Goal: Task Accomplishment & Management: Manage account settings

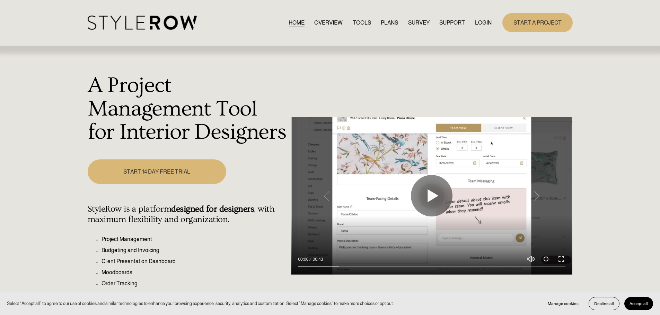
click at [480, 21] on link "LOGIN" at bounding box center [483, 22] width 17 height 9
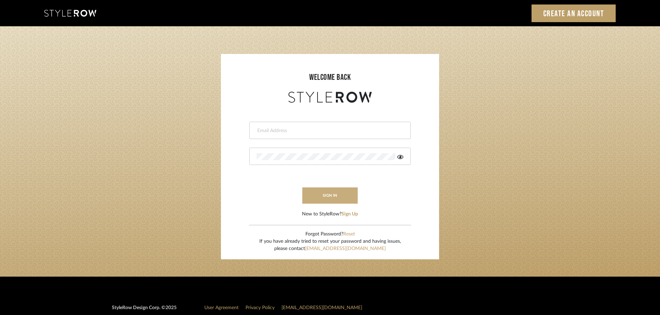
type input "carrie@tresbelleinteriors.com"
click at [321, 195] on button "sign in" at bounding box center [329, 196] width 55 height 16
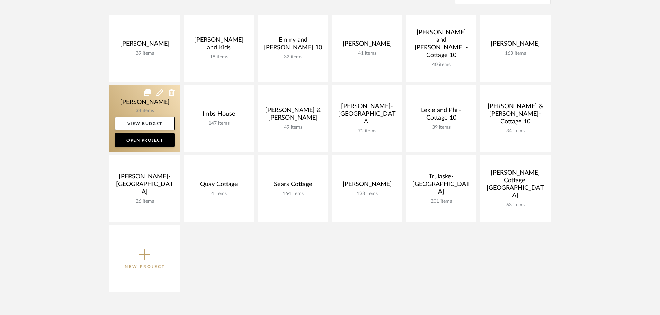
scroll to position [173, 0]
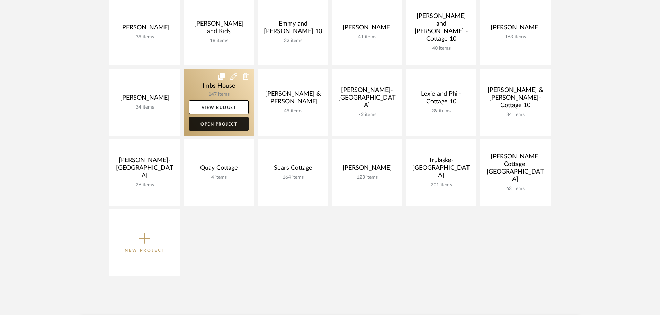
click at [215, 122] on link "Open Project" at bounding box center [219, 124] width 60 height 14
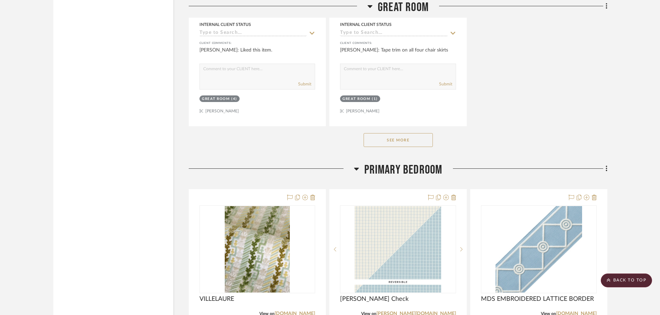
scroll to position [3947, 0]
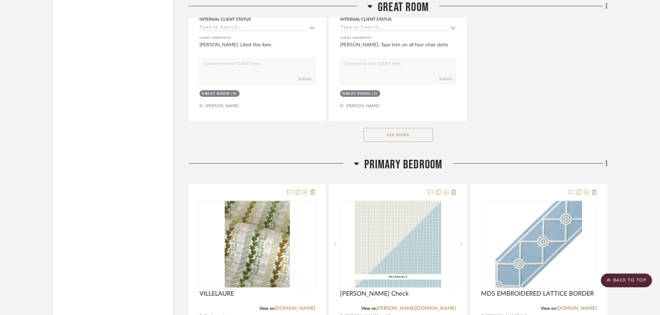
click at [428, 133] on button "See More" at bounding box center [398, 135] width 69 height 14
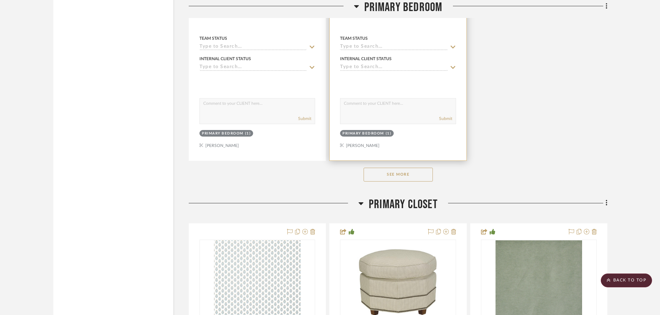
scroll to position [5816, 0]
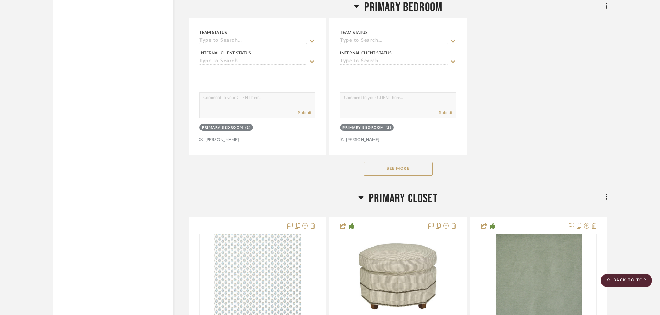
click at [420, 168] on button "See More" at bounding box center [398, 169] width 69 height 14
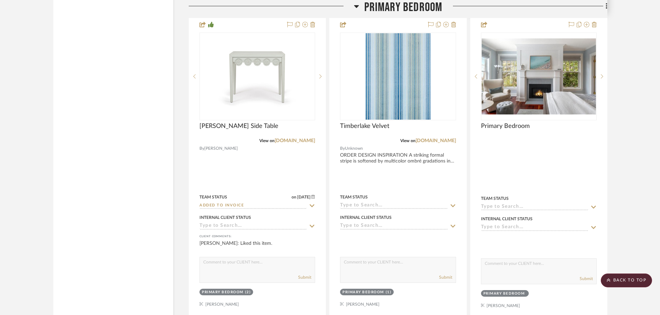
scroll to position [6267, 0]
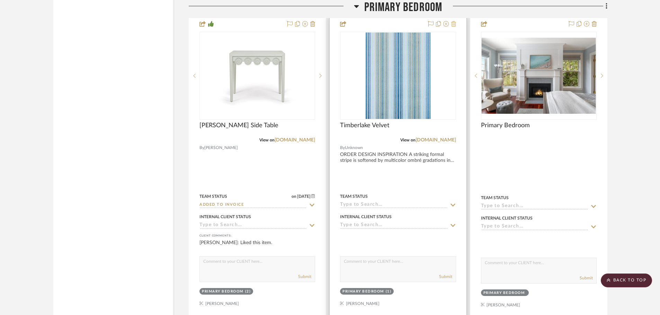
click at [454, 24] on icon at bounding box center [453, 24] width 5 height 6
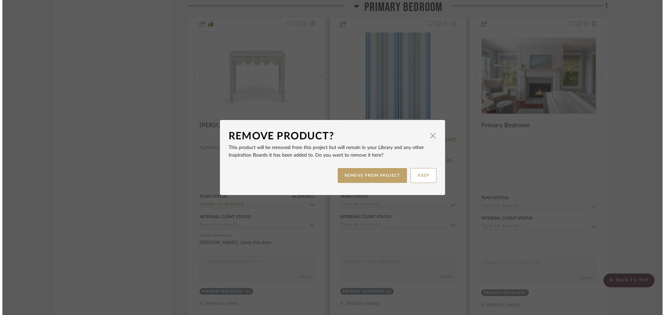
scroll to position [0, 0]
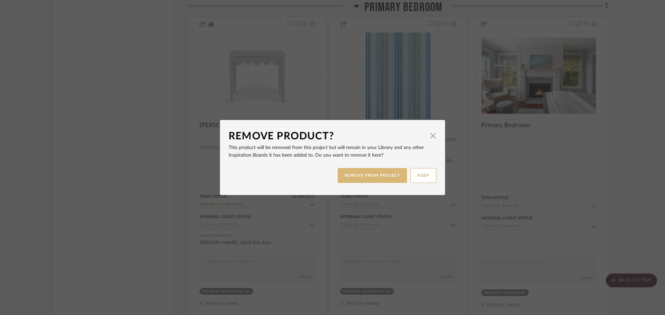
click at [371, 173] on button "REMOVE FROM PROJECT" at bounding box center [373, 175] width 70 height 15
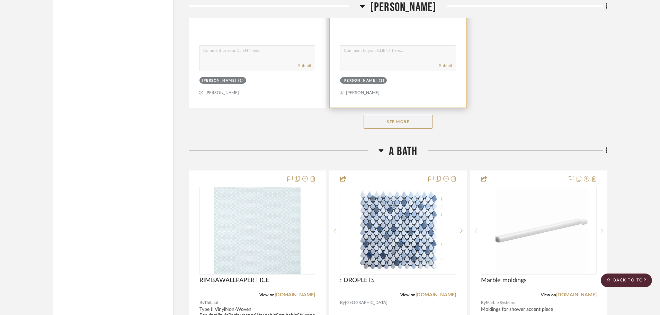
scroll to position [8136, 0]
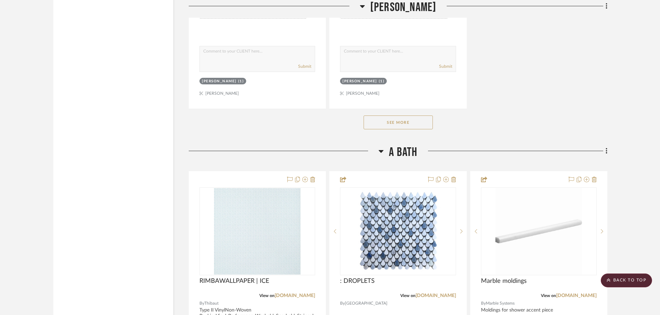
click at [424, 119] on button "See More" at bounding box center [398, 123] width 69 height 14
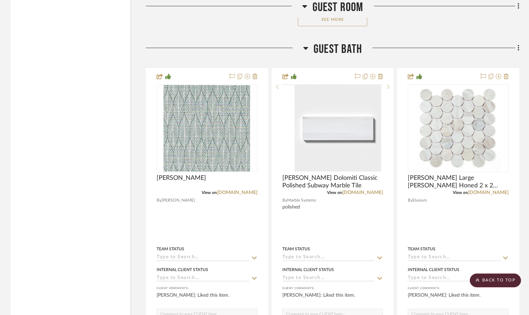
scroll to position [12706, 0]
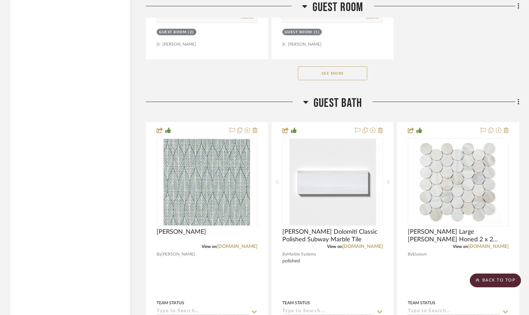
click at [322, 71] on button "See More" at bounding box center [332, 73] width 69 height 14
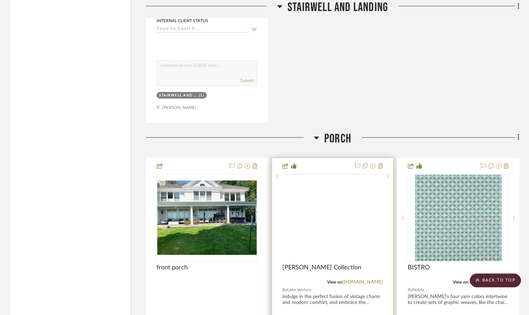
scroll to position [14056, 0]
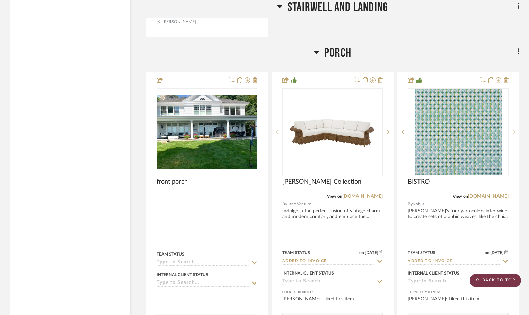
click at [500, 282] on scroll-to-top-button "BACK TO TOP" at bounding box center [494, 281] width 51 height 14
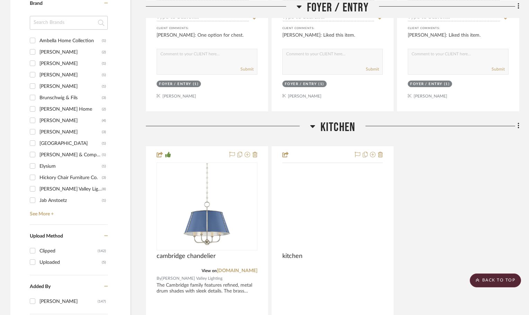
scroll to position [762, 0]
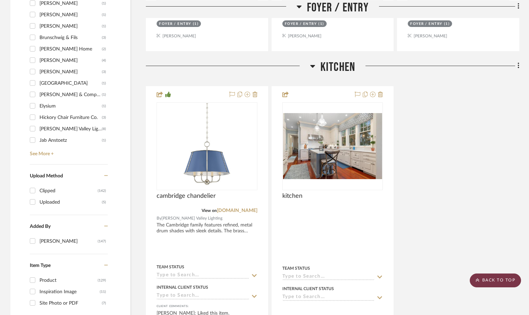
click at [494, 281] on scroll-to-top-button "BACK TO TOP" at bounding box center [494, 281] width 51 height 14
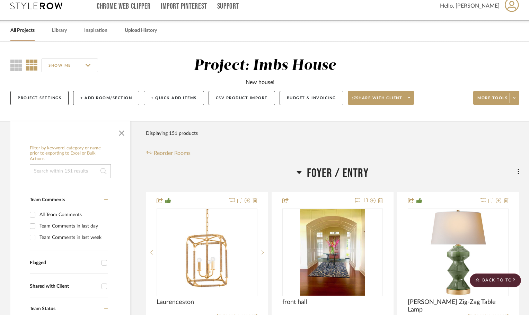
scroll to position [0, 0]
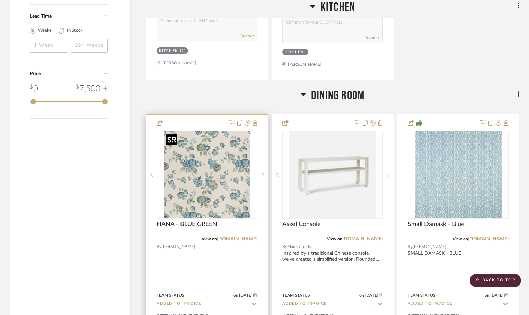
scroll to position [1143, 0]
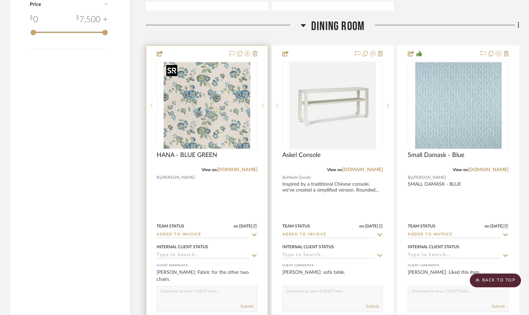
click at [235, 126] on img "0" at bounding box center [206, 105] width 87 height 87
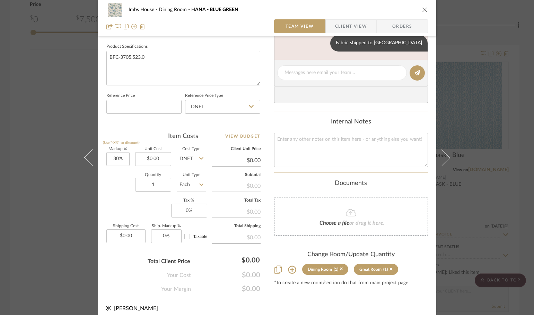
scroll to position [329, 0]
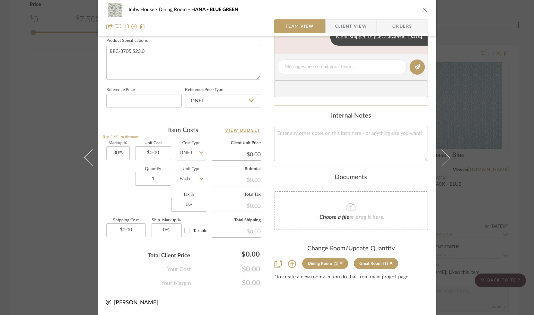
click at [321, 262] on div "Dining Room" at bounding box center [319, 263] width 24 height 5
click at [289, 263] on icon at bounding box center [292, 264] width 8 height 8
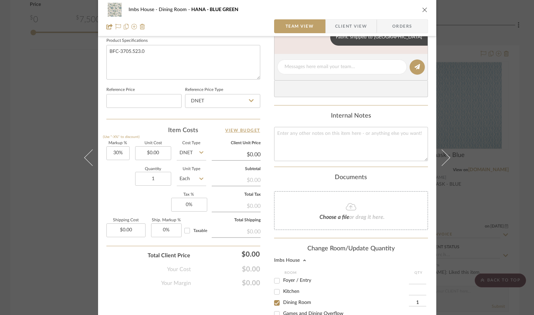
click at [413, 302] on input "1" at bounding box center [417, 303] width 17 height 7
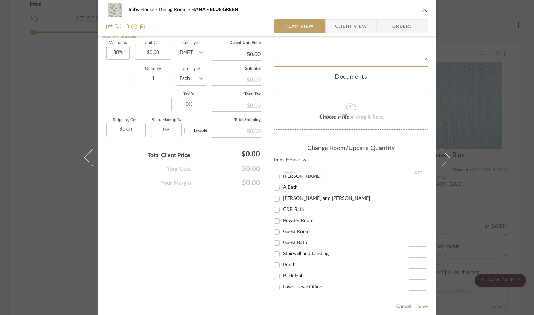
scroll to position [433, 0]
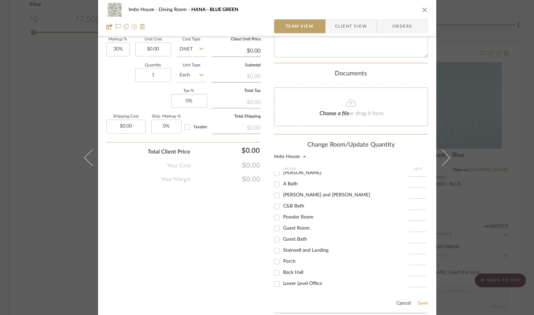
type input "52"
click at [421, 303] on button "Save" at bounding box center [422, 304] width 11 height 6
type input "52"
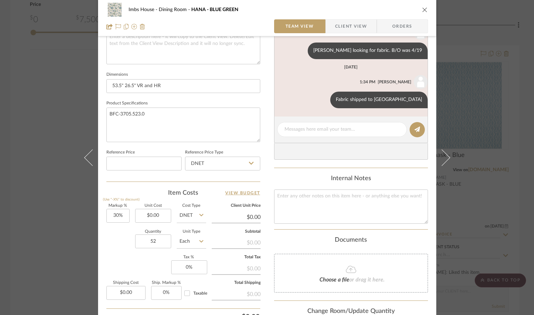
scroll to position [170, 0]
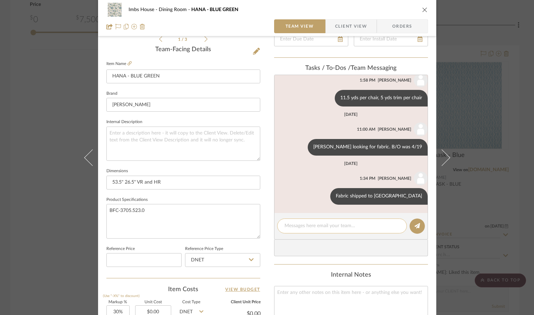
click at [301, 225] on textarea at bounding box center [341, 226] width 115 height 7
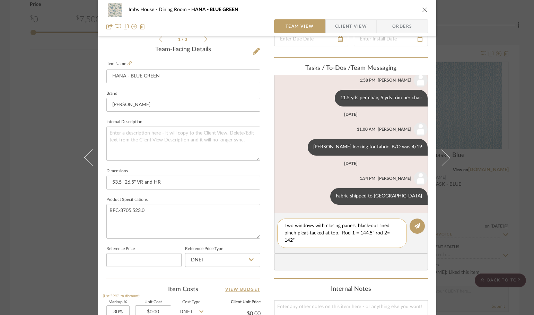
click at [373, 233] on textarea "Two windows with closing panels, black-out lined pinch pleat-tacked at top. Rod…" at bounding box center [341, 234] width 115 height 22
click at [383, 234] on textarea "Two windows with closing panels, black-out lined pinch pleat-tacked at top. Rod…" at bounding box center [341, 234] width 115 height 22
click at [295, 241] on textarea "Two windows with closing panels, black-out lined pinch pleat-tacked at top. Rod…" at bounding box center [341, 234] width 115 height 22
type textarea "Two windows with closing panels, black-out lined pinch pleat-tacked at top. Rod…"
click at [416, 224] on icon at bounding box center [417, 226] width 6 height 6
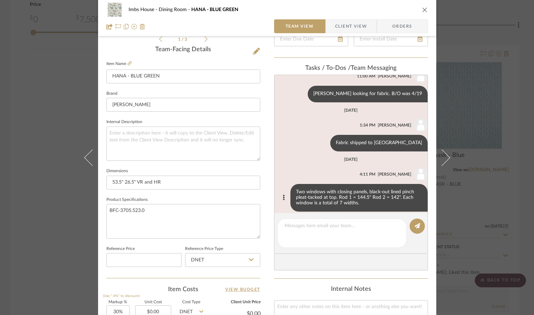
scroll to position [114, 0]
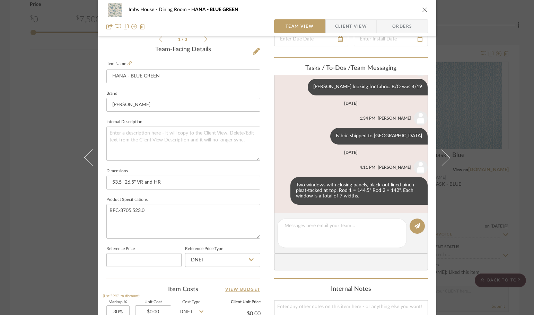
click at [422, 9] on icon "close" at bounding box center [425, 10] width 6 height 6
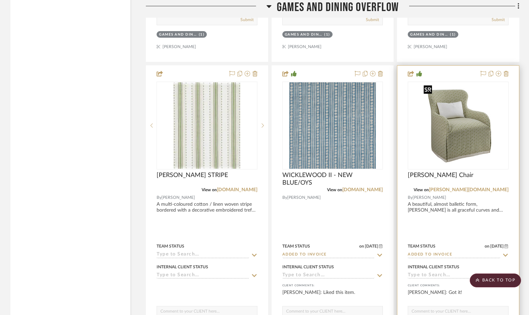
scroll to position [2424, 0]
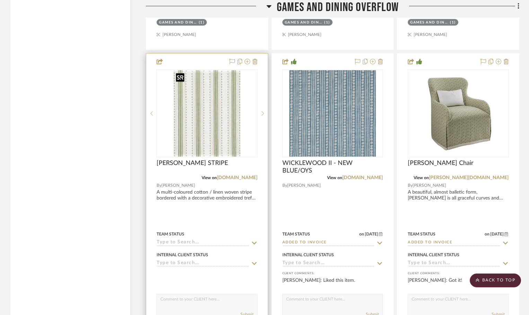
click at [0, 0] on img at bounding box center [0, 0] width 0 height 0
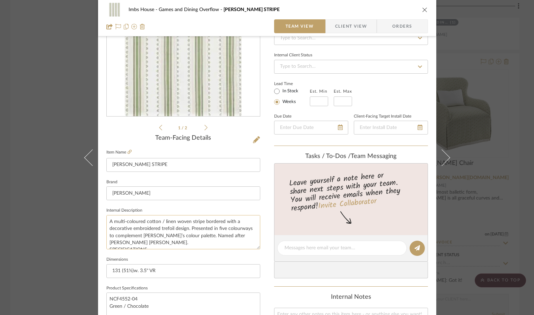
scroll to position [69, 0]
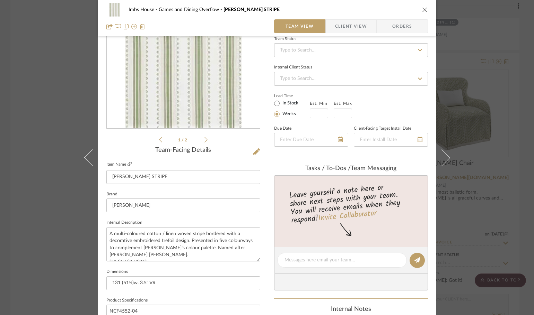
click at [127, 165] on icon at bounding box center [129, 164] width 4 height 4
click at [118, 281] on input "131 (51½)w. 3.5" VR" at bounding box center [183, 284] width 154 height 14
click at [123, 283] on input "(51½)w. 3.5" VR" at bounding box center [183, 284] width 154 height 14
click at [161, 282] on input "(51½)"w. 3.5" VR" at bounding box center [183, 284] width 154 height 14
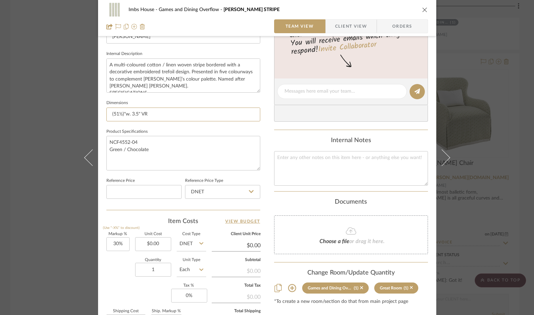
scroll to position [242, 0]
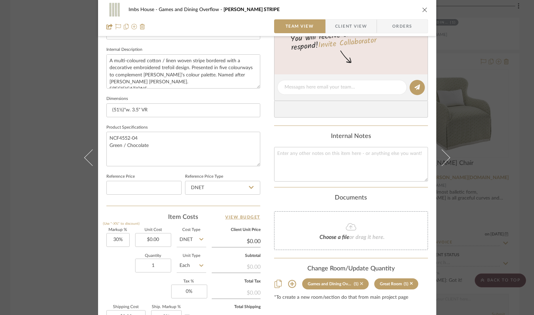
type input "(51½)"w. 3.5" VR"
click at [360, 283] on icon at bounding box center [361, 283] width 3 height 3
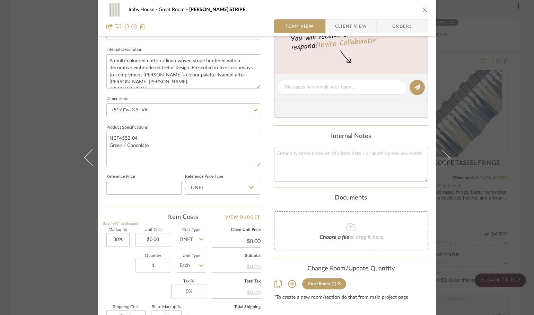
click at [288, 283] on icon at bounding box center [292, 284] width 8 height 8
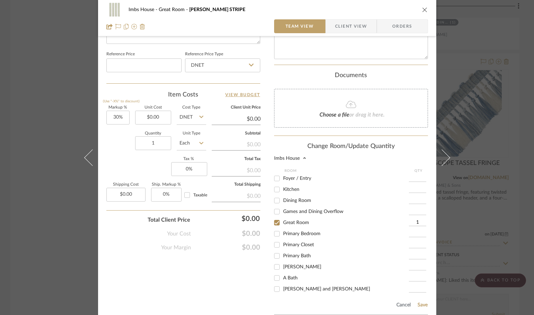
scroll to position [381, 0]
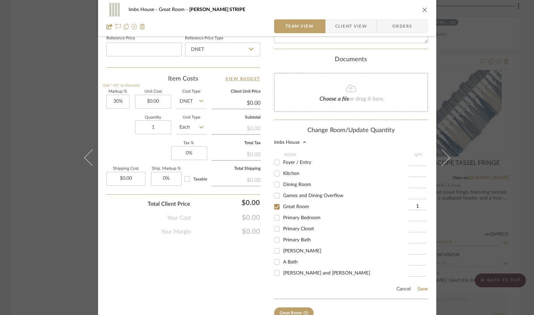
click at [277, 197] on input "Games and Dining Overflow" at bounding box center [276, 195] width 11 height 11
checkbox input "true"
click at [418, 192] on input "1" at bounding box center [417, 195] width 17 height 7
type input "18"
click at [413, 205] on input "1" at bounding box center [417, 207] width 17 height 7
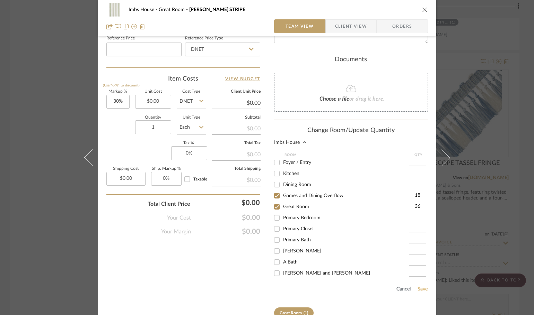
type input "36"
click at [420, 289] on button "Save" at bounding box center [422, 290] width 11 height 6
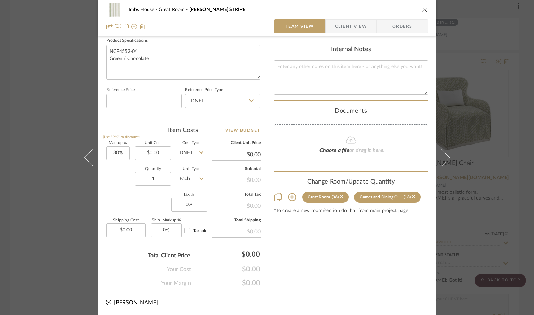
type input "36"
click at [491, 154] on div "Imbs House Great Room [PERSON_NAME] STRIPE Team View Client View Orders 1 / 2 T…" at bounding box center [267, 157] width 534 height 315
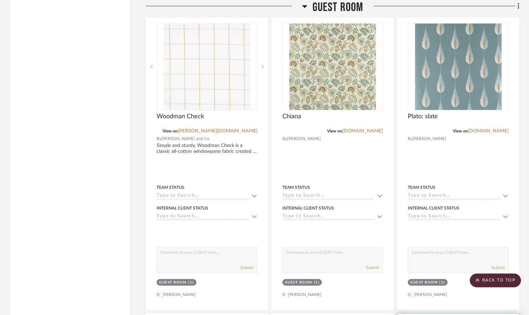
scroll to position [9694, 0]
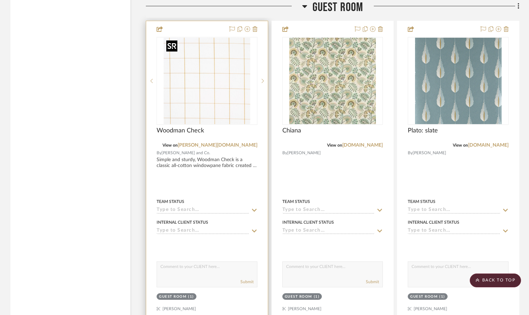
click at [0, 0] on img at bounding box center [0, 0] width 0 height 0
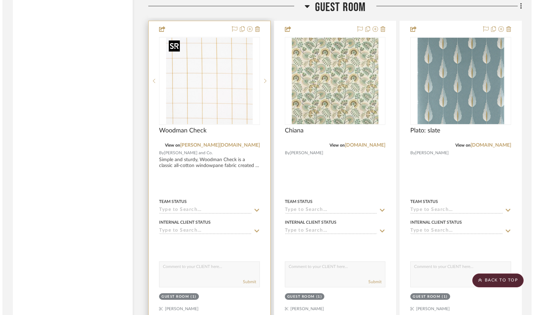
scroll to position [0, 0]
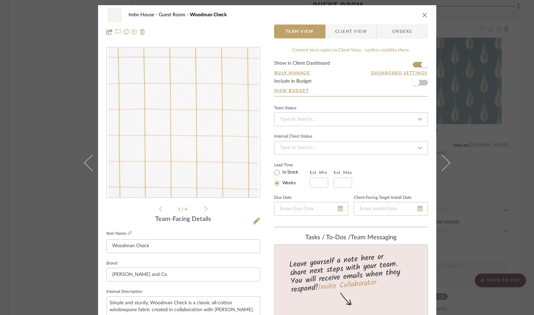
click at [478, 176] on div "Imbs House Guest Room Woodman Check Team View Client View Orders 1 / 4 Team-Fac…" at bounding box center [267, 157] width 534 height 315
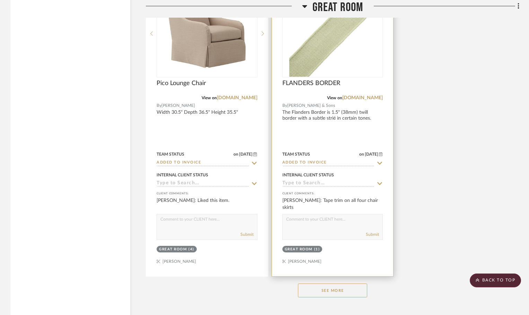
scroll to position [3912, 0]
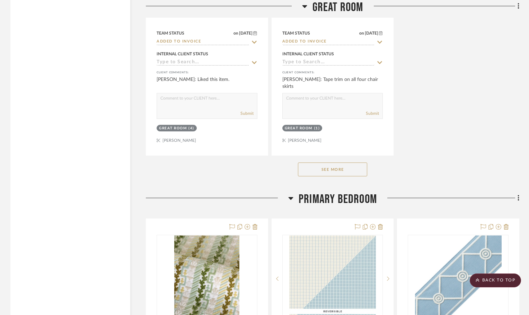
click at [353, 172] on button "See More" at bounding box center [332, 170] width 69 height 14
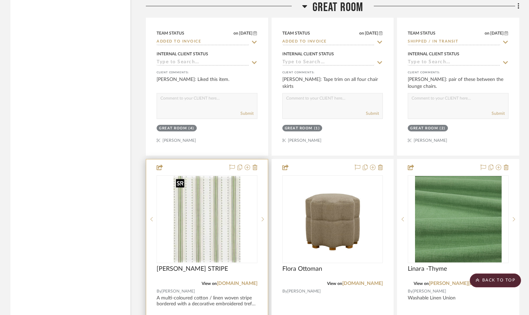
click at [0, 0] on img at bounding box center [0, 0] width 0 height 0
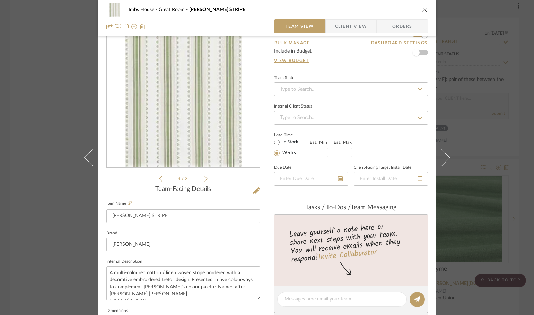
scroll to position [69, 0]
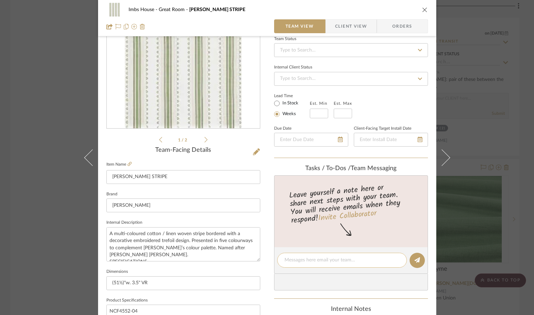
click at [309, 258] on textarea at bounding box center [341, 260] width 115 height 7
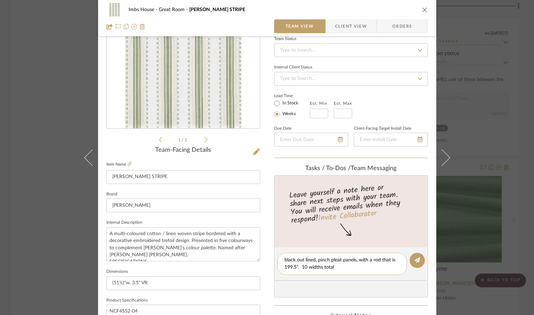
click at [334, 266] on textarea "black out lined, pinch pleat panels, with a rod that is 199.5". 10 widths total" at bounding box center [341, 264] width 115 height 15
type textarea "black out lined, pinch pleat panels, with a rod that is 199.5". 10 widths total"
click at [411, 260] on button at bounding box center [416, 260] width 15 height 15
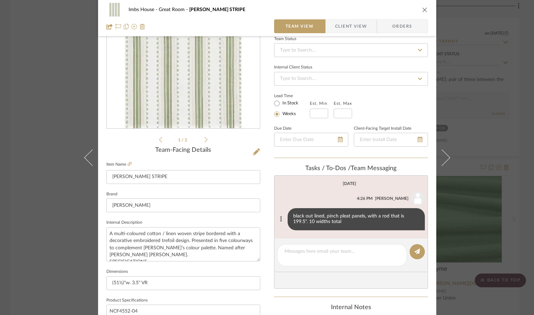
click at [279, 219] on button at bounding box center [281, 219] width 8 height 8
click at [255, 210] on span "Edit Message" at bounding box center [246, 211] width 28 height 6
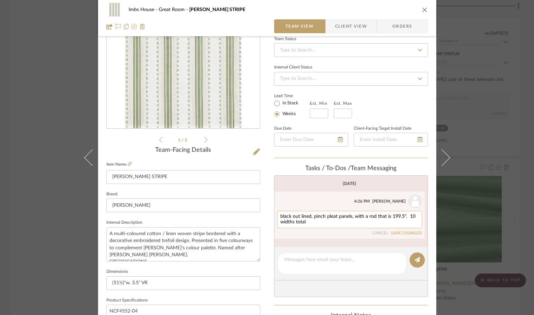
click at [308, 222] on textarea "black out lined, pinch pleat panels, with a rod that is 199.5". 10 widths total" at bounding box center [349, 219] width 138 height 11
type textarea "black out lined, pinch pleat panels, with a rod that is 199.5". 10 widths total…"
click at [407, 231] on div "black out lined, pinch pleat panels, with a rod that is 199.5". 10 widths total…" at bounding box center [349, 223] width 145 height 25
click at [408, 233] on button "SAVE CHANGES" at bounding box center [406, 233] width 31 height 5
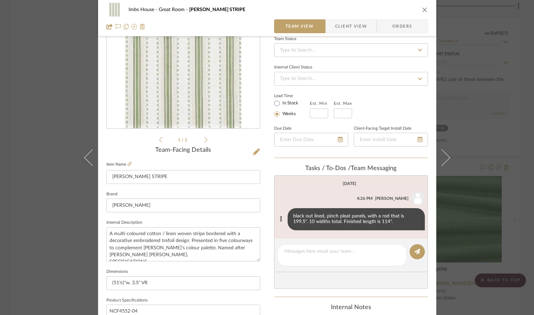
click at [422, 9] on icon "close" at bounding box center [425, 10] width 6 height 6
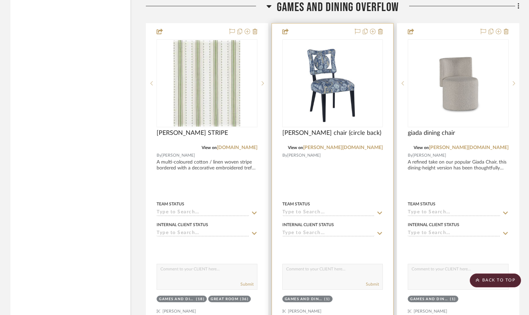
scroll to position [2112, 0]
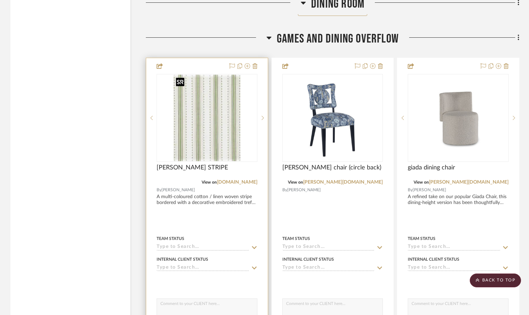
click at [231, 114] on img "0" at bounding box center [206, 118] width 67 height 87
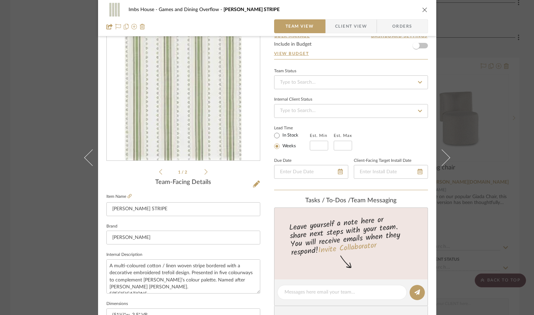
scroll to position [104, 0]
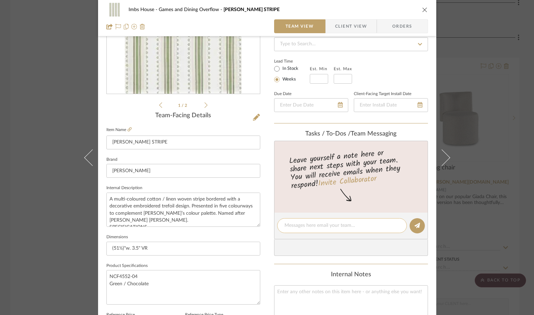
click at [299, 224] on textarea at bounding box center [341, 225] width 115 height 7
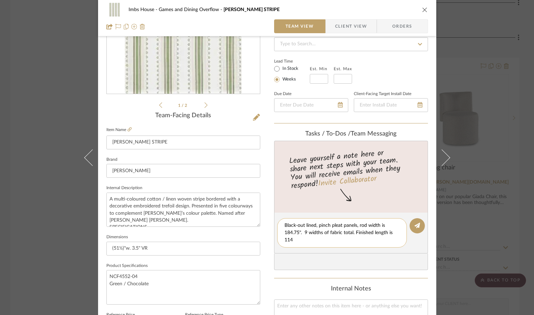
scroll to position [0, 0]
type textarea "Black-out lined, pinch pleat panels, rod width is 184.75". 9 widths of fabric t…"
click at [415, 224] on icon at bounding box center [417, 226] width 6 height 6
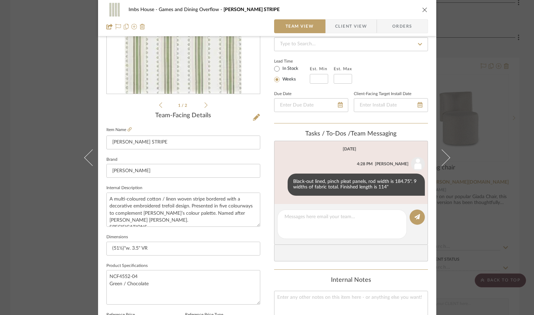
click at [422, 8] on icon "close" at bounding box center [425, 10] width 6 height 6
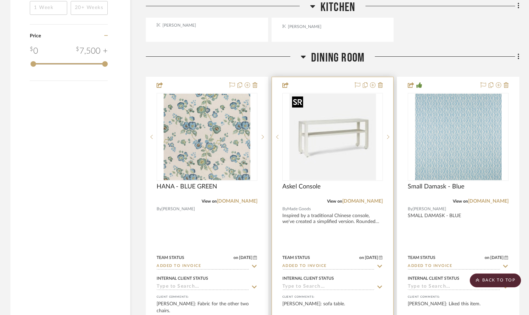
scroll to position [1177, 0]
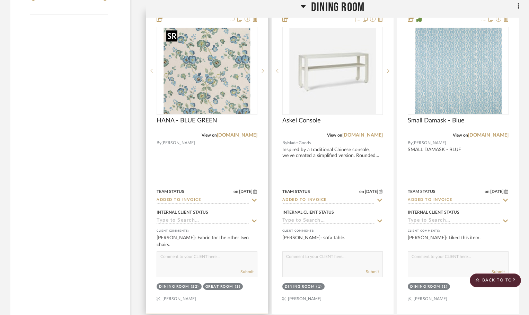
click at [226, 84] on img "0" at bounding box center [206, 71] width 87 height 87
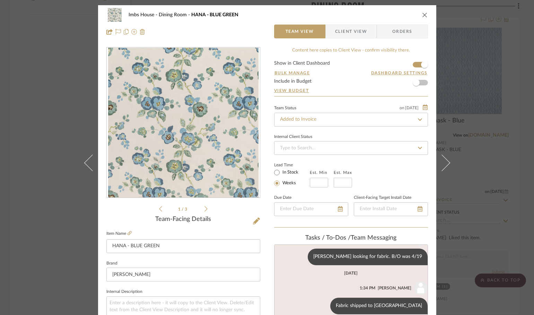
scroll to position [173, 0]
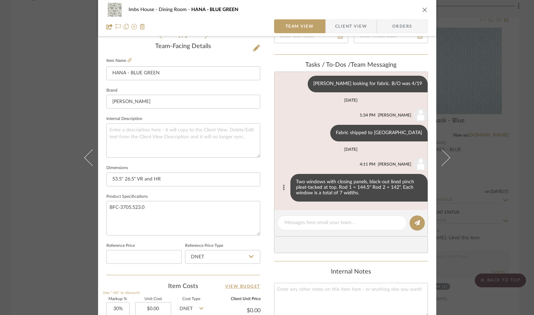
click at [283, 187] on icon at bounding box center [284, 188] width 2 height 6
click at [249, 180] on span "Edit Message" at bounding box center [245, 180] width 28 height 6
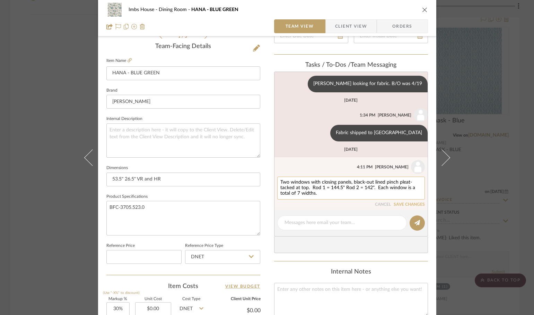
click at [319, 192] on textarea "Two windows with closing panels, black-out lined pinch pleat-tacked at top. Rod…" at bounding box center [350, 188] width 141 height 17
type textarea "Two windows with closing panels, black-out lined pinch pleat-tacked at top. Rod…"
click at [401, 205] on button "SAVE CHANGES" at bounding box center [408, 205] width 31 height 5
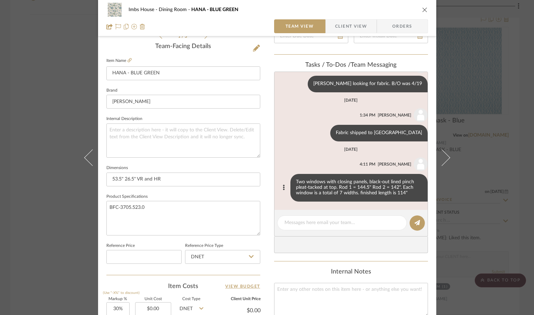
click at [483, 156] on div "Imbs House Dining Room HANA - BLUE GREEN Team View Client View Orders 1 / 3 Tea…" at bounding box center [267, 157] width 534 height 315
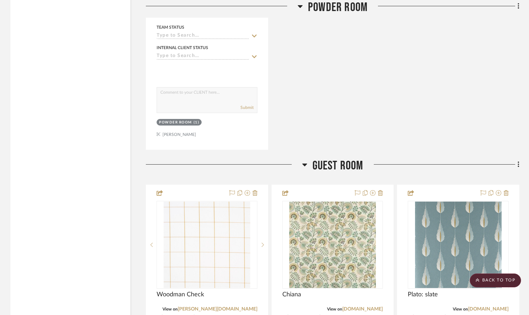
scroll to position [10525, 0]
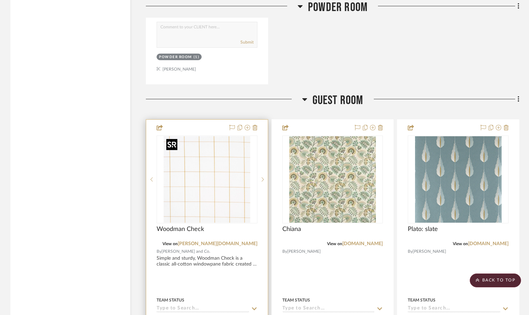
click at [233, 173] on img "0" at bounding box center [206, 179] width 87 height 87
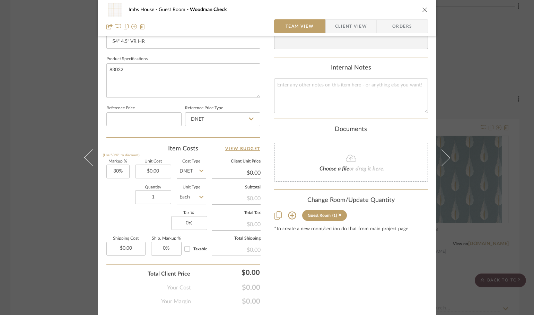
scroll to position [312, 0]
click at [290, 215] on icon at bounding box center [292, 215] width 8 height 8
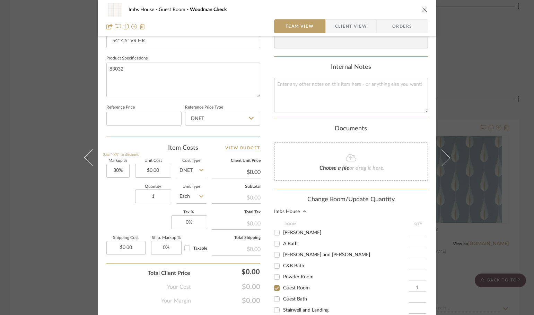
scroll to position [92, 0]
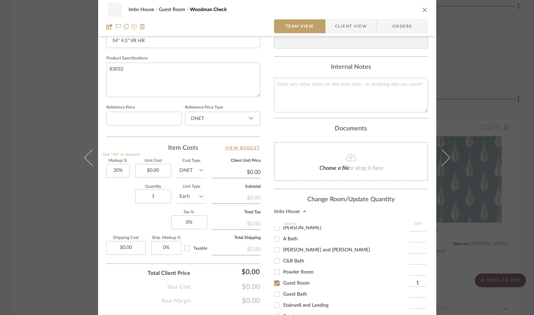
click at [415, 282] on input "1" at bounding box center [417, 283] width 17 height 7
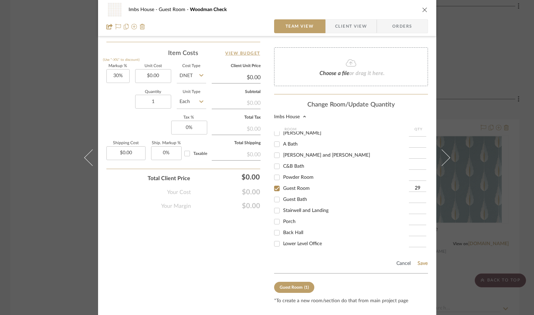
scroll to position [415, 0]
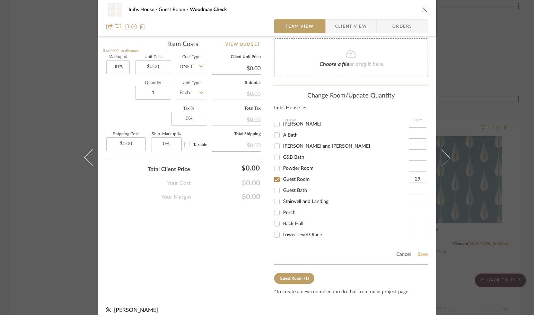
type input "29"
click at [420, 254] on button "Save" at bounding box center [422, 255] width 11 height 6
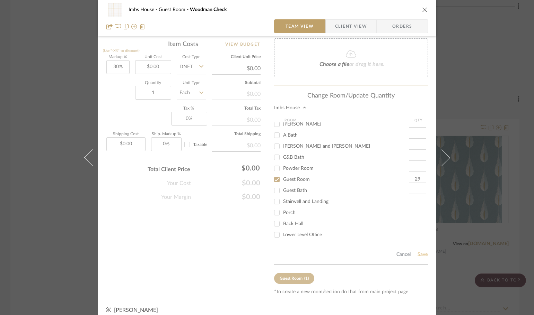
type input "29"
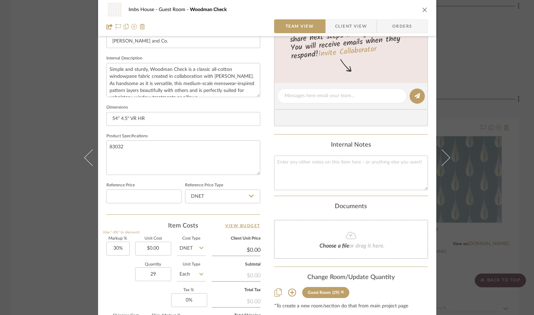
scroll to position [225, 0]
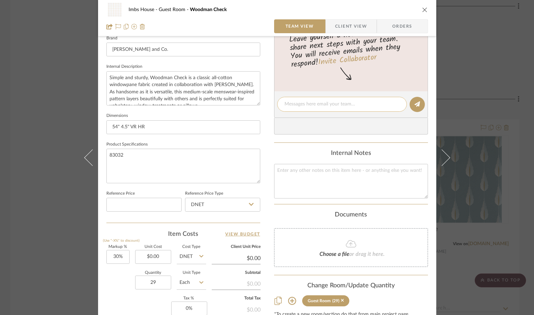
click at [299, 104] on textarea at bounding box center [341, 104] width 115 height 7
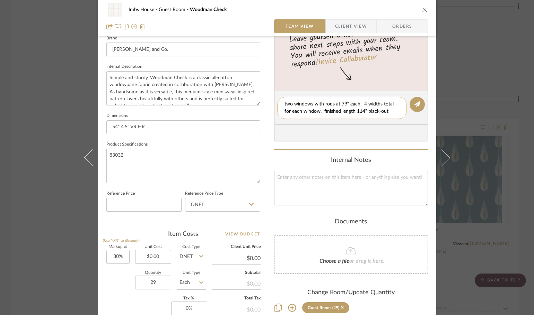
scroll to position [0, 0]
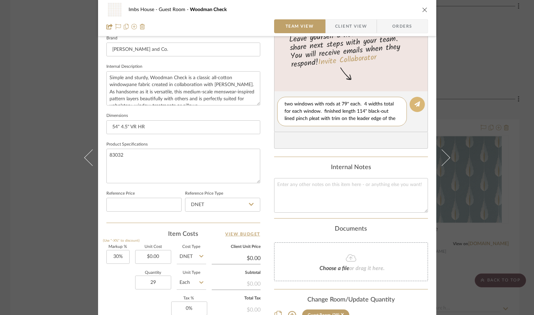
type textarea "two windows with rods at 79" each. 4 widths total for each window. finished len…"
click at [414, 104] on icon at bounding box center [417, 104] width 6 height 6
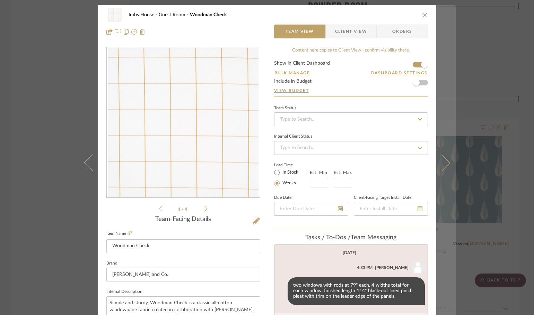
click at [440, 162] on icon at bounding box center [441, 162] width 17 height 17
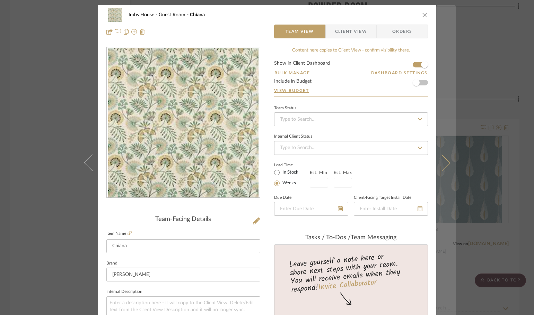
click at [443, 155] on button at bounding box center [445, 162] width 19 height 315
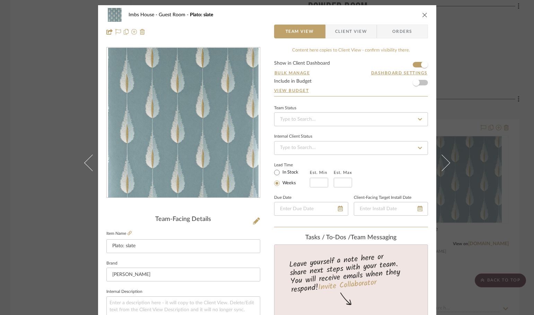
click at [422, 15] on icon "close" at bounding box center [425, 15] width 6 height 6
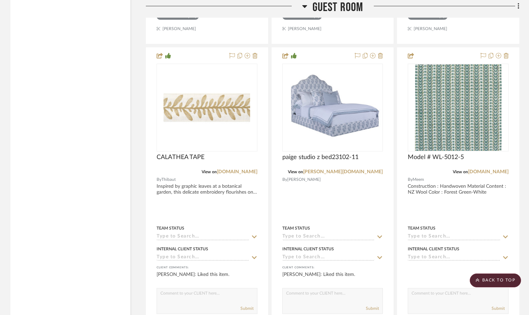
scroll to position [10906, 0]
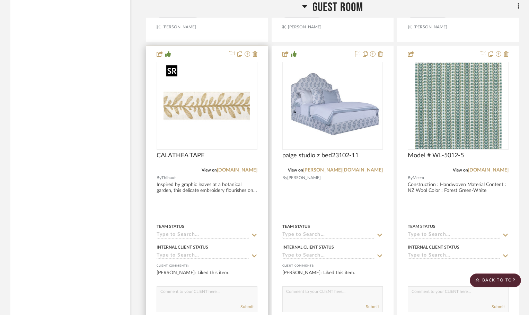
click at [0, 0] on img at bounding box center [0, 0] width 0 height 0
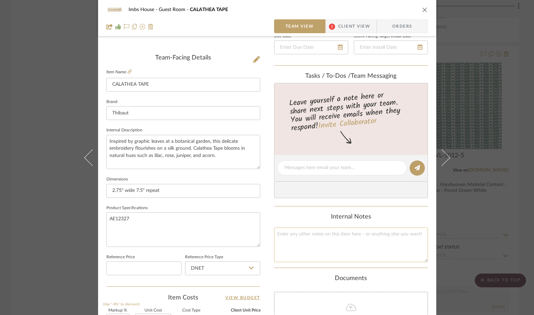
scroll to position [173, 0]
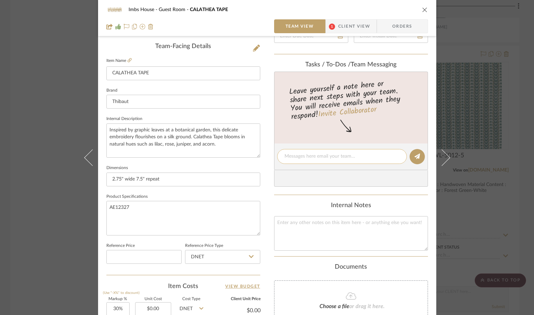
click at [306, 158] on textarea at bounding box center [341, 156] width 115 height 7
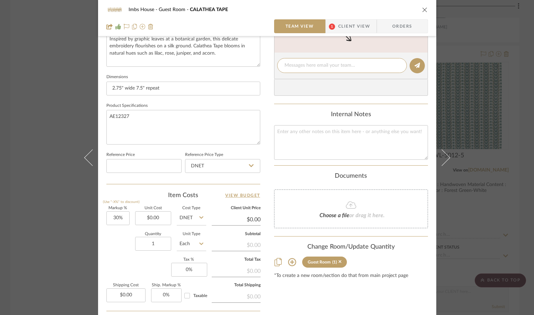
scroll to position [277, 0]
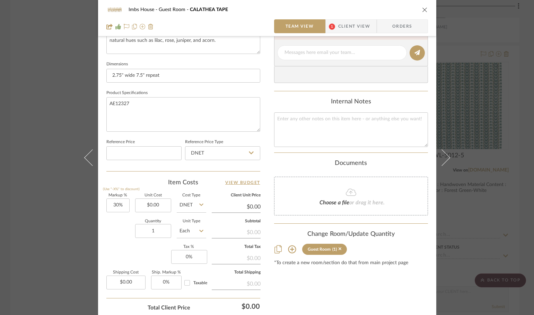
click at [288, 249] on icon at bounding box center [292, 249] width 8 height 8
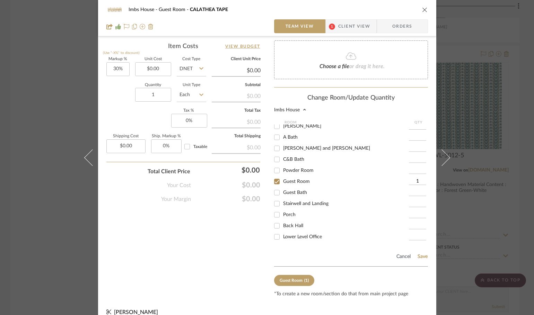
scroll to position [415, 0]
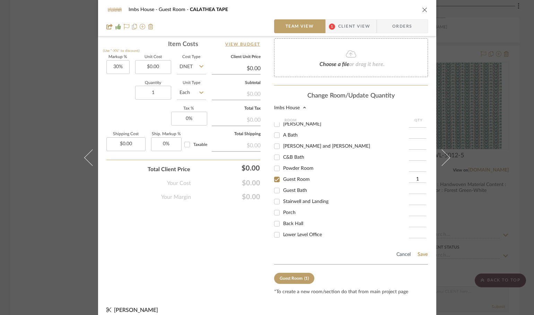
click at [415, 177] on input "1" at bounding box center [417, 179] width 17 height 7
type input "14"
click at [419, 254] on button "Save" at bounding box center [422, 255] width 11 height 6
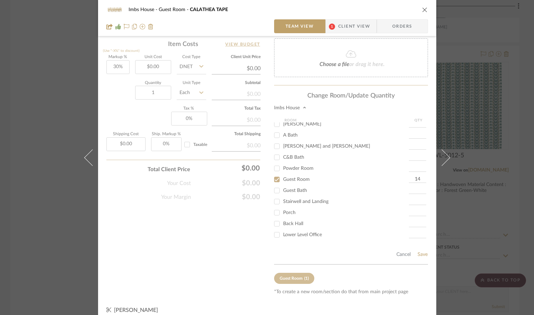
type input "14"
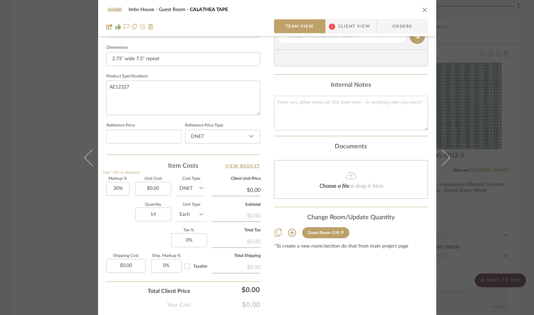
scroll to position [191, 0]
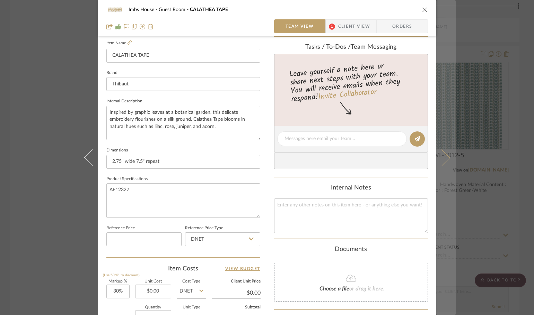
click at [441, 161] on icon at bounding box center [441, 157] width 17 height 17
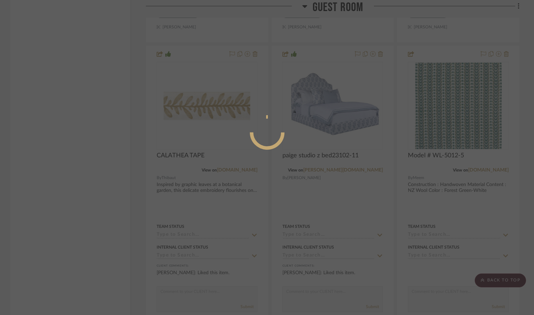
scroll to position [0, 0]
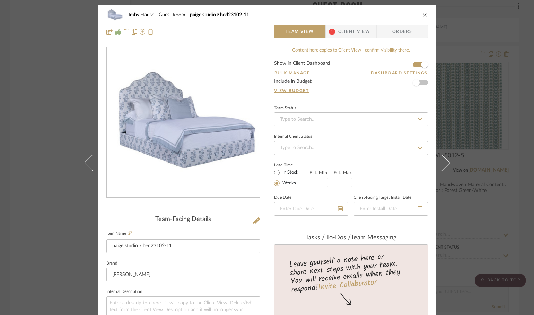
click at [459, 112] on div "Imbs House Guest Room paige studio z bed23102-11 Team View 1 Client View Orders…" at bounding box center [267, 157] width 534 height 315
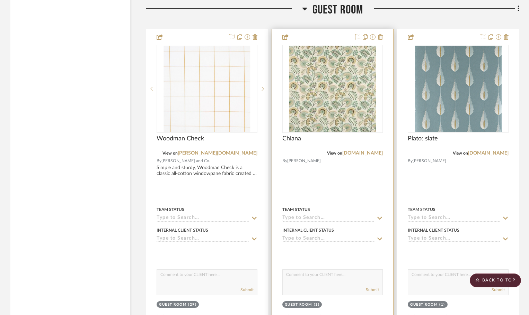
scroll to position [10594, 0]
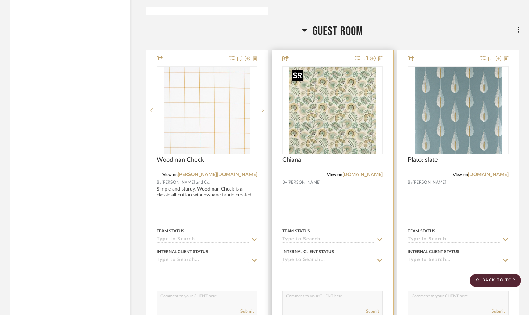
click at [346, 112] on img "0" at bounding box center [332, 110] width 87 height 87
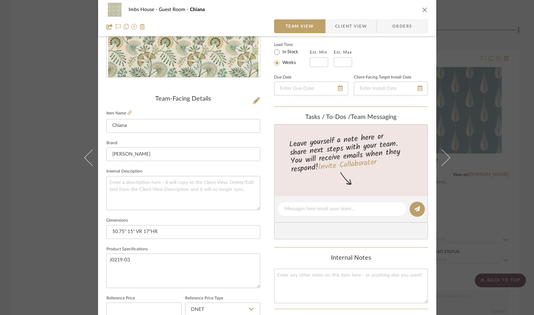
scroll to position [173, 0]
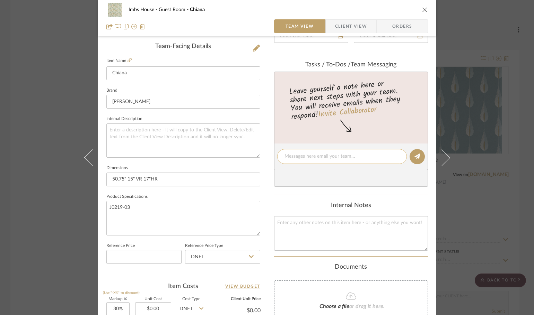
click at [298, 155] on textarea at bounding box center [341, 156] width 115 height 7
type textarea "upholstery for two beds-full size."
click at [415, 154] on icon at bounding box center [417, 157] width 6 height 6
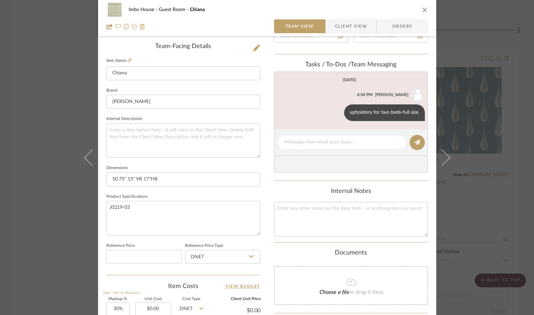
click at [425, 8] on button "close" at bounding box center [424, 10] width 6 height 6
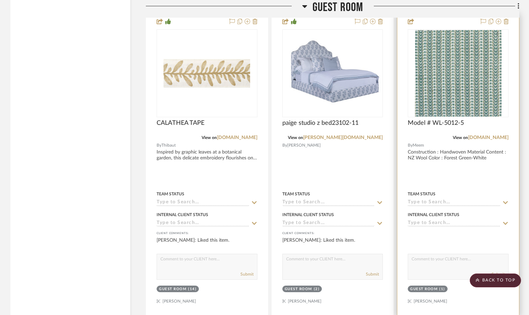
scroll to position [10940, 0]
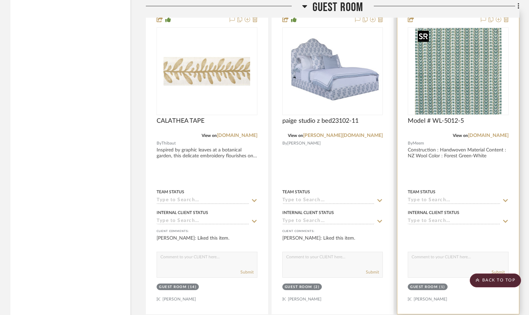
click at [473, 77] on img "0" at bounding box center [458, 71] width 87 height 87
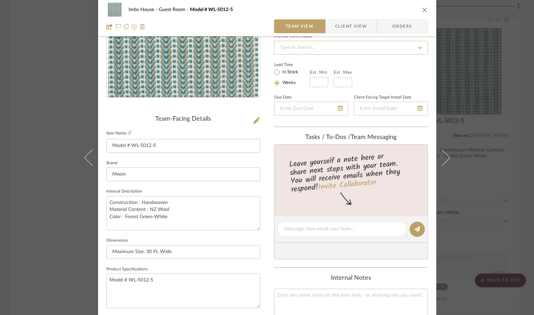
scroll to position [104, 0]
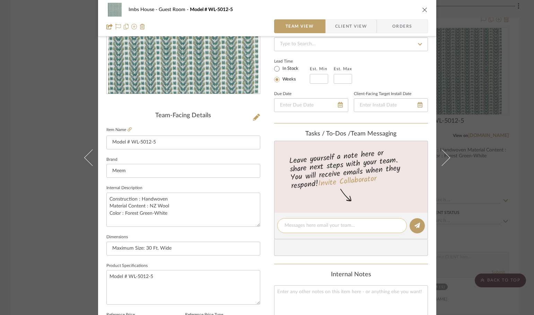
click at [316, 225] on textarea at bounding box center [341, 225] width 115 height 7
type textarea "rug size is 12'-5" wide by 10'-2" long"
click at [414, 226] on icon at bounding box center [417, 226] width 6 height 6
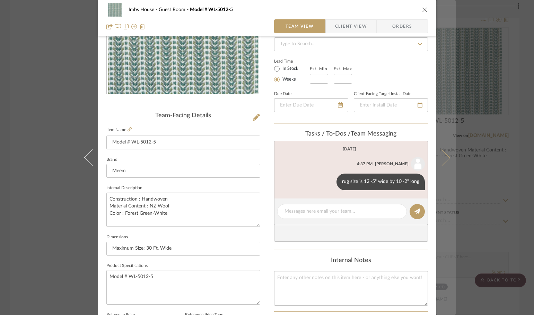
click at [439, 156] on icon at bounding box center [441, 157] width 17 height 17
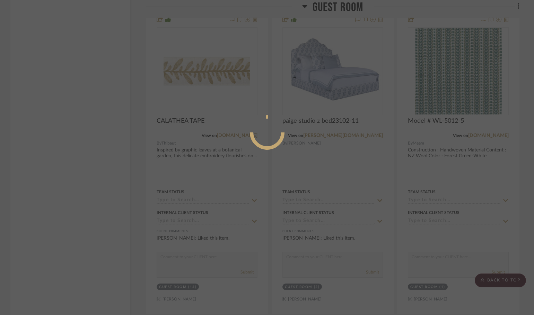
scroll to position [0, 0]
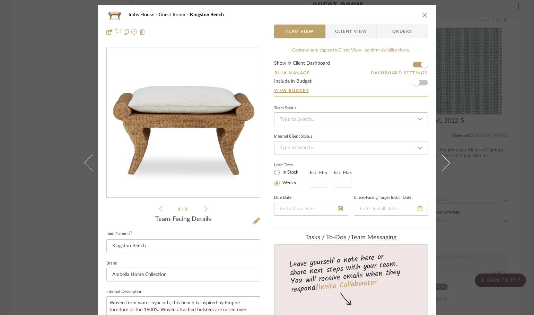
click at [422, 14] on icon "close" at bounding box center [425, 15] width 6 height 6
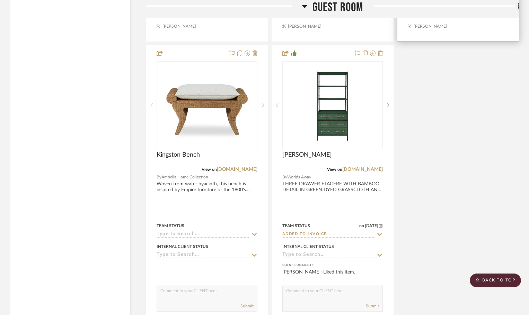
scroll to position [11217, 0]
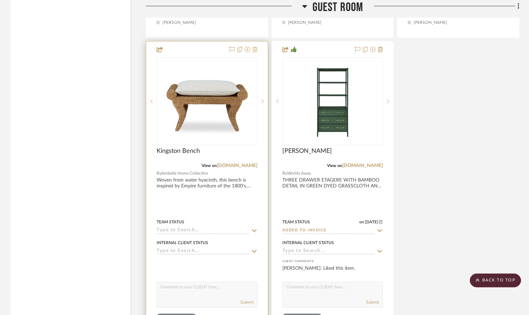
click at [254, 50] on icon at bounding box center [254, 50] width 5 height 6
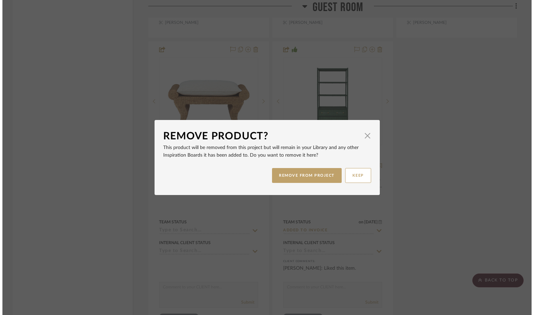
scroll to position [0, 0]
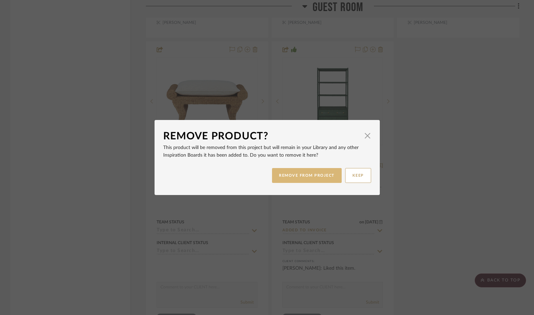
click at [288, 174] on button "REMOVE FROM PROJECT" at bounding box center [307, 175] width 70 height 15
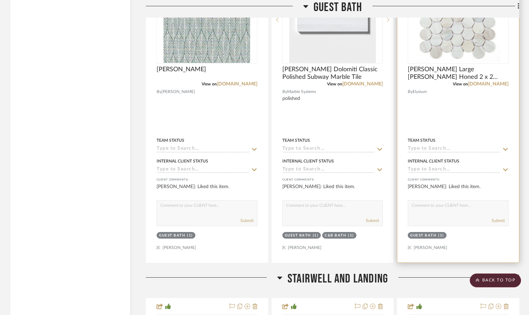
scroll to position [11564, 0]
